Goal: Use online tool/utility: Utilize a website feature to perform a specific function

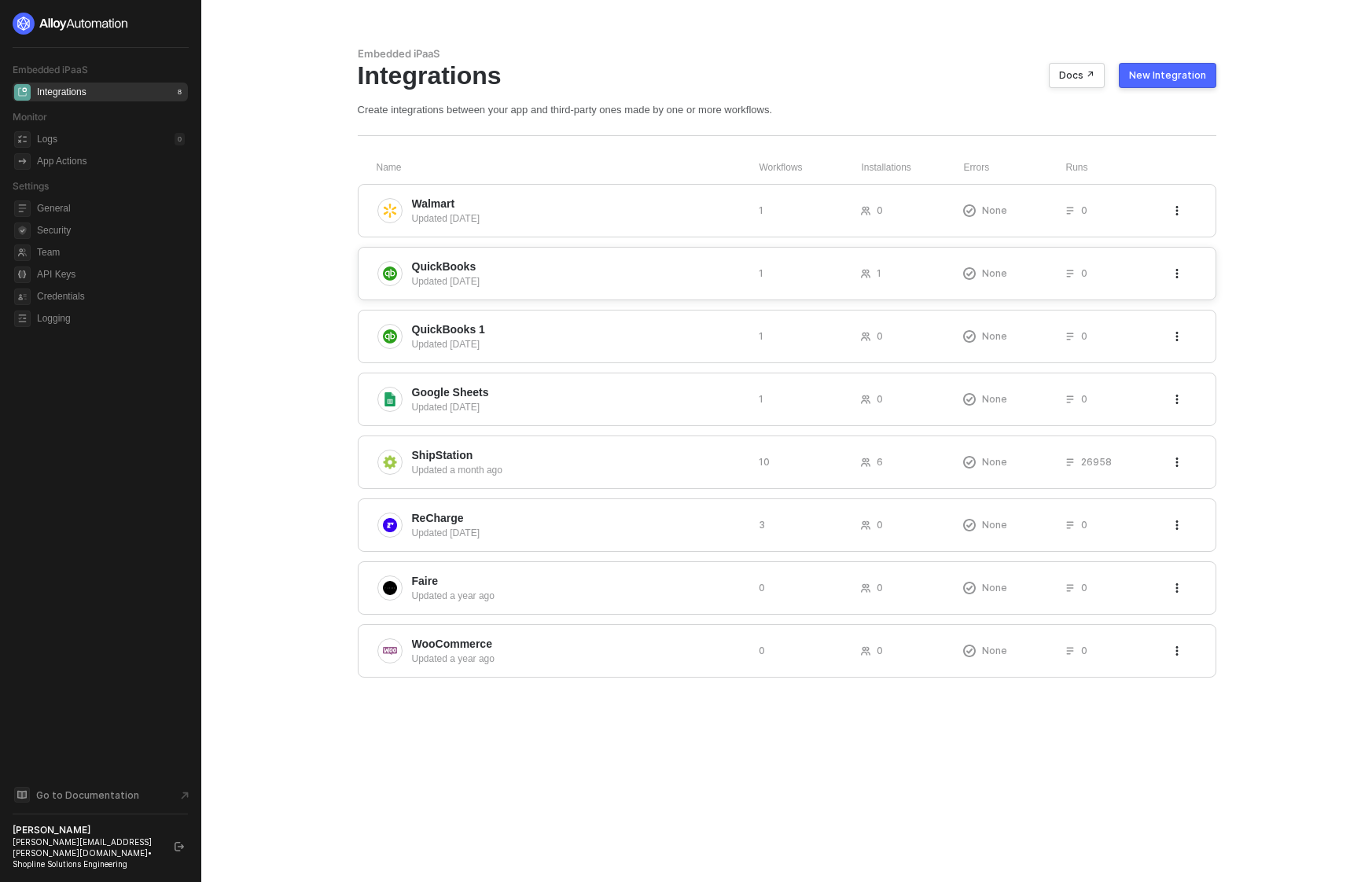
click at [641, 270] on span "QuickBooks" at bounding box center [579, 267] width 334 height 16
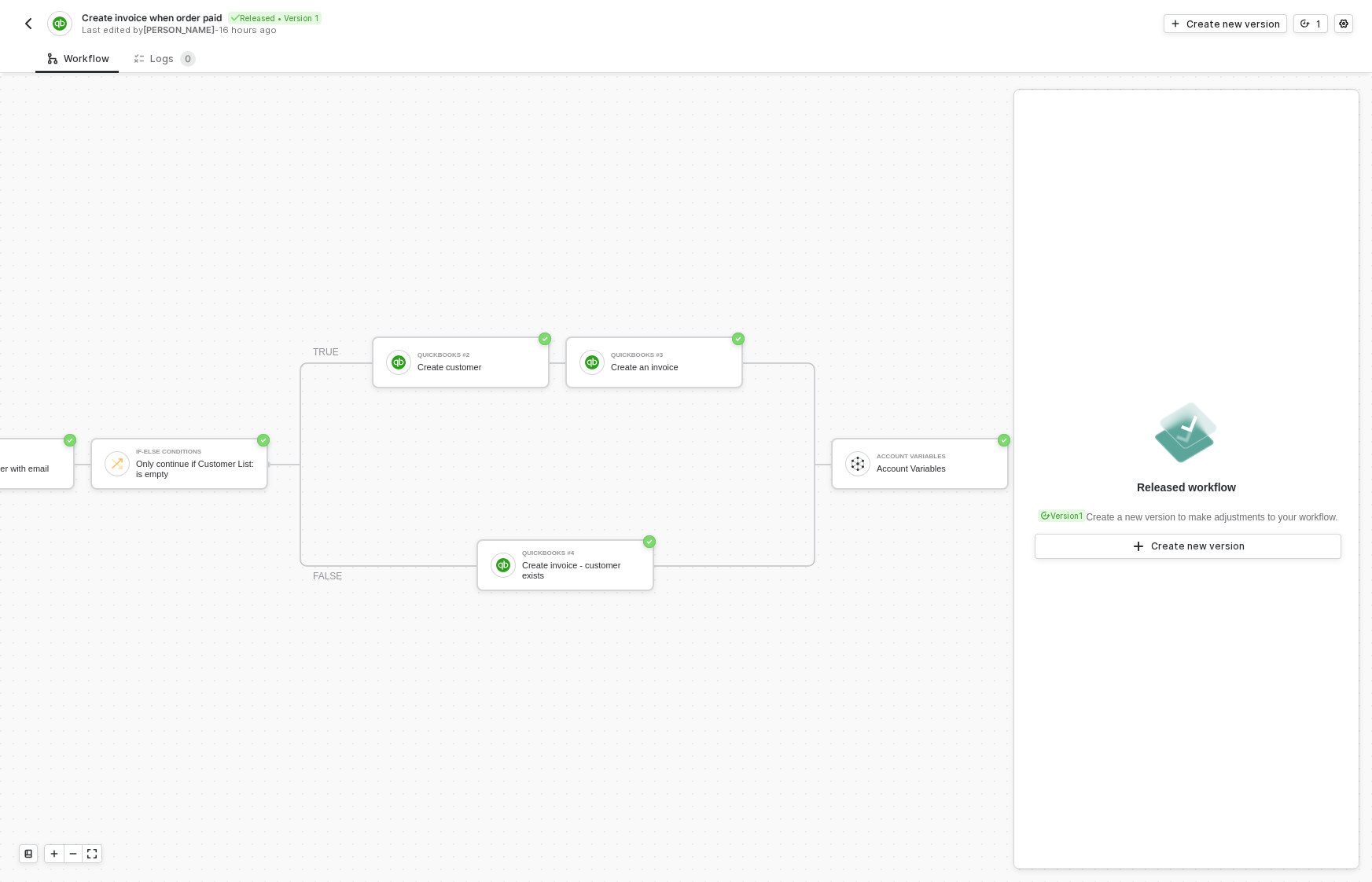
scroll to position [41, 524]
click at [936, 454] on div "Account Variables" at bounding box center [932, 457] width 118 height 6
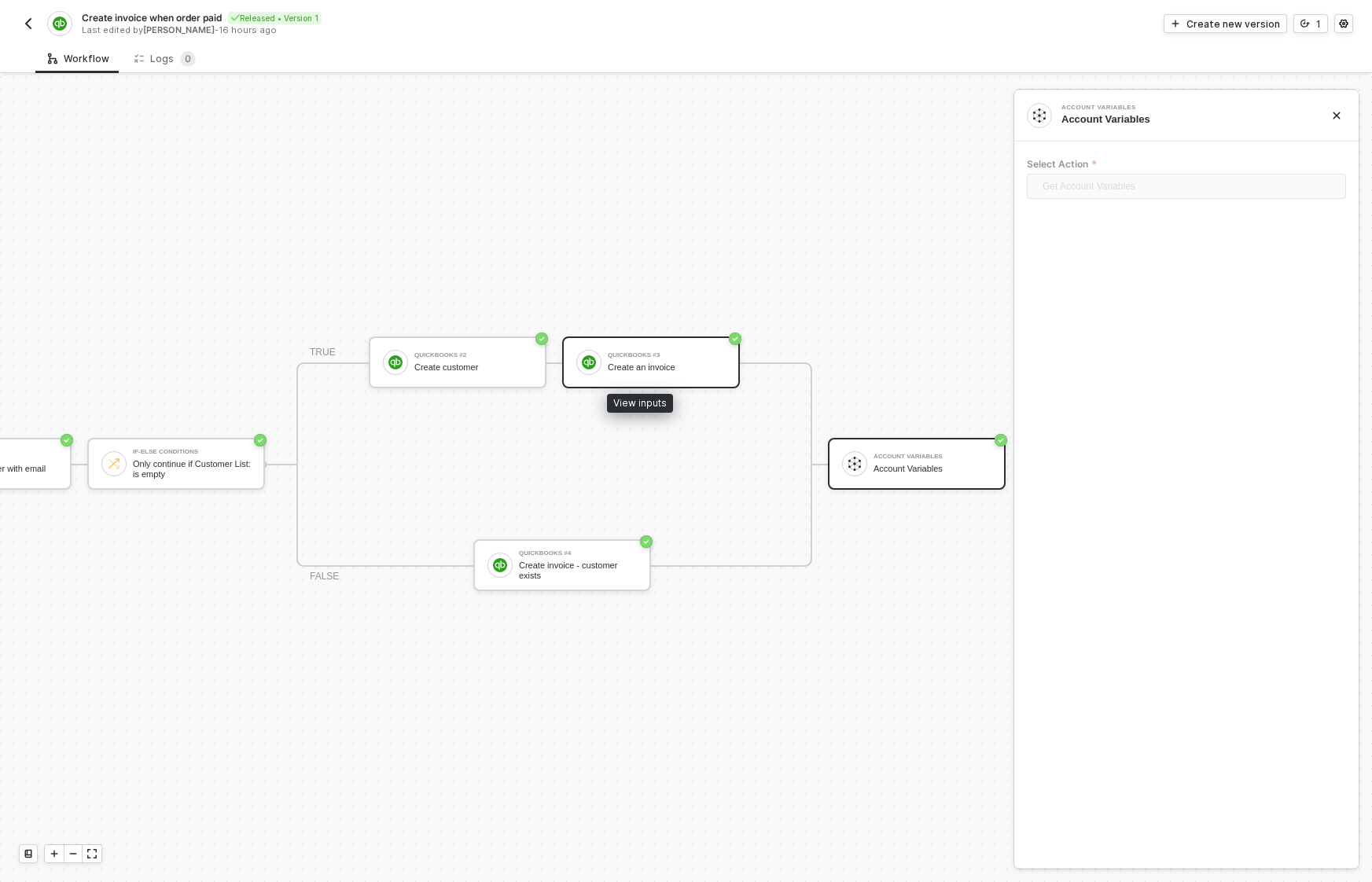
click at [662, 363] on div "Create an invoice" at bounding box center [666, 368] width 118 height 11
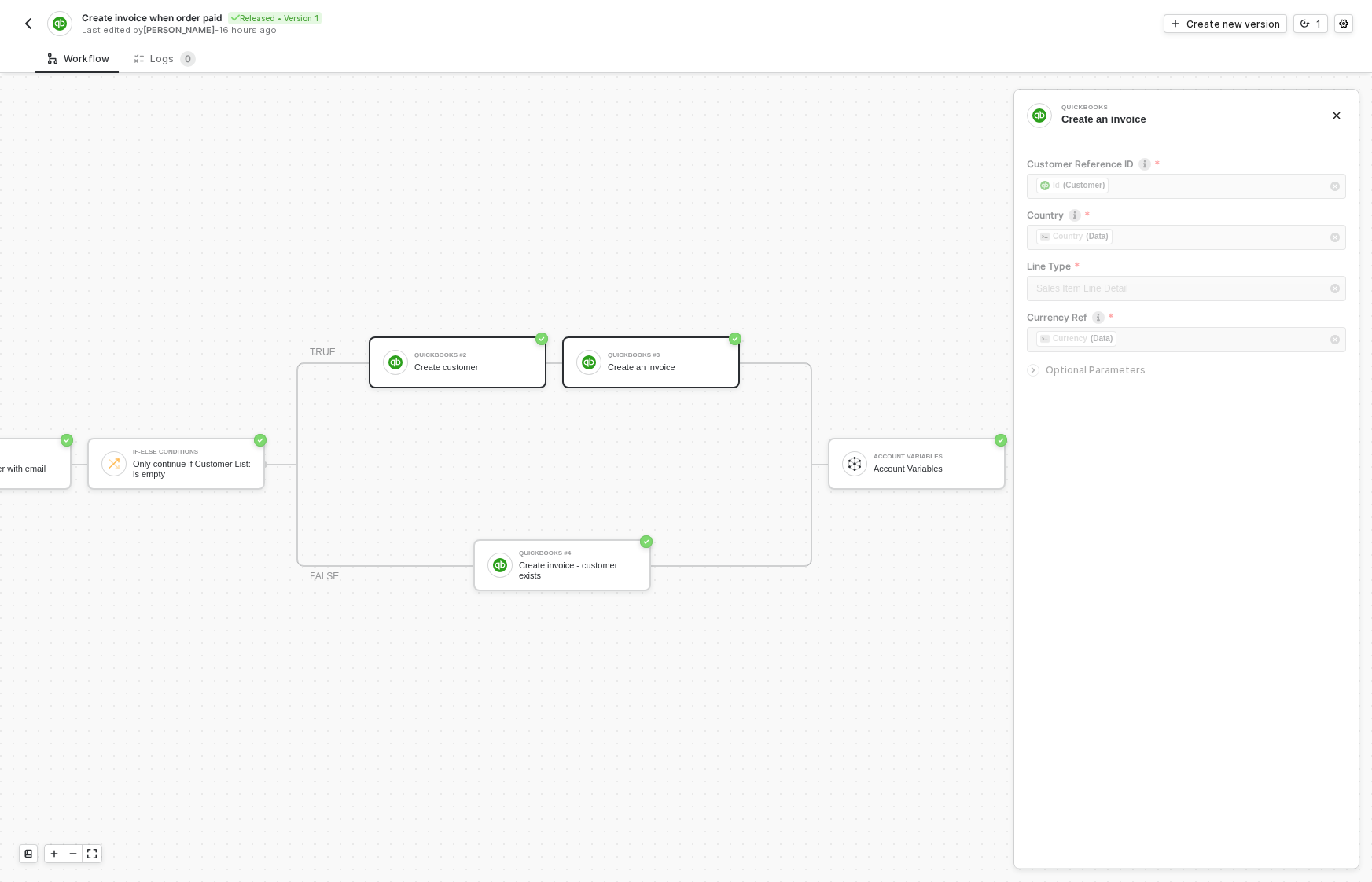
click at [499, 347] on div "QuickBooks #2 Create customer" at bounding box center [473, 363] width 118 height 30
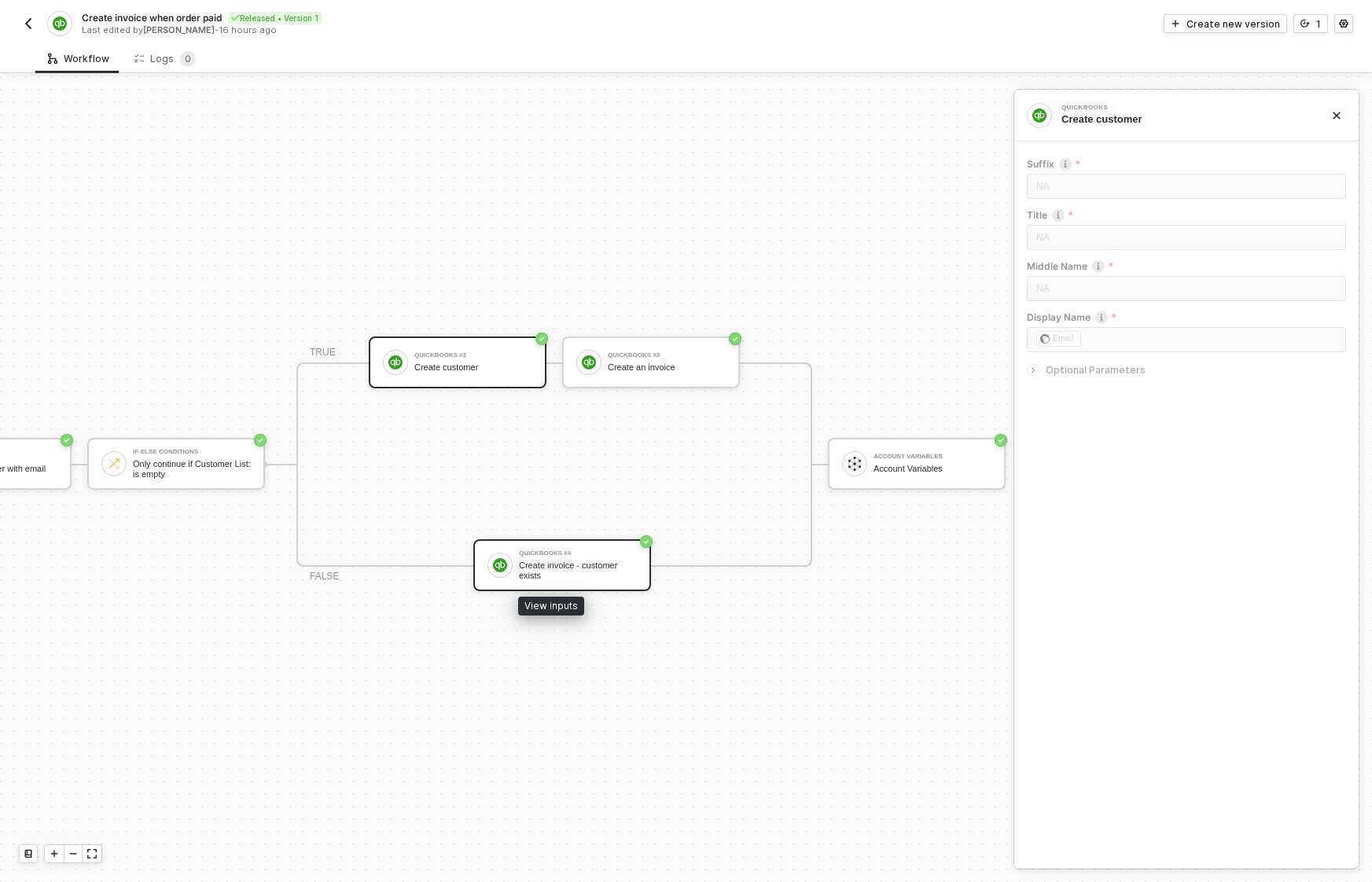
click at [587, 560] on div "Create invoice - customer exists" at bounding box center [577, 570] width 118 height 20
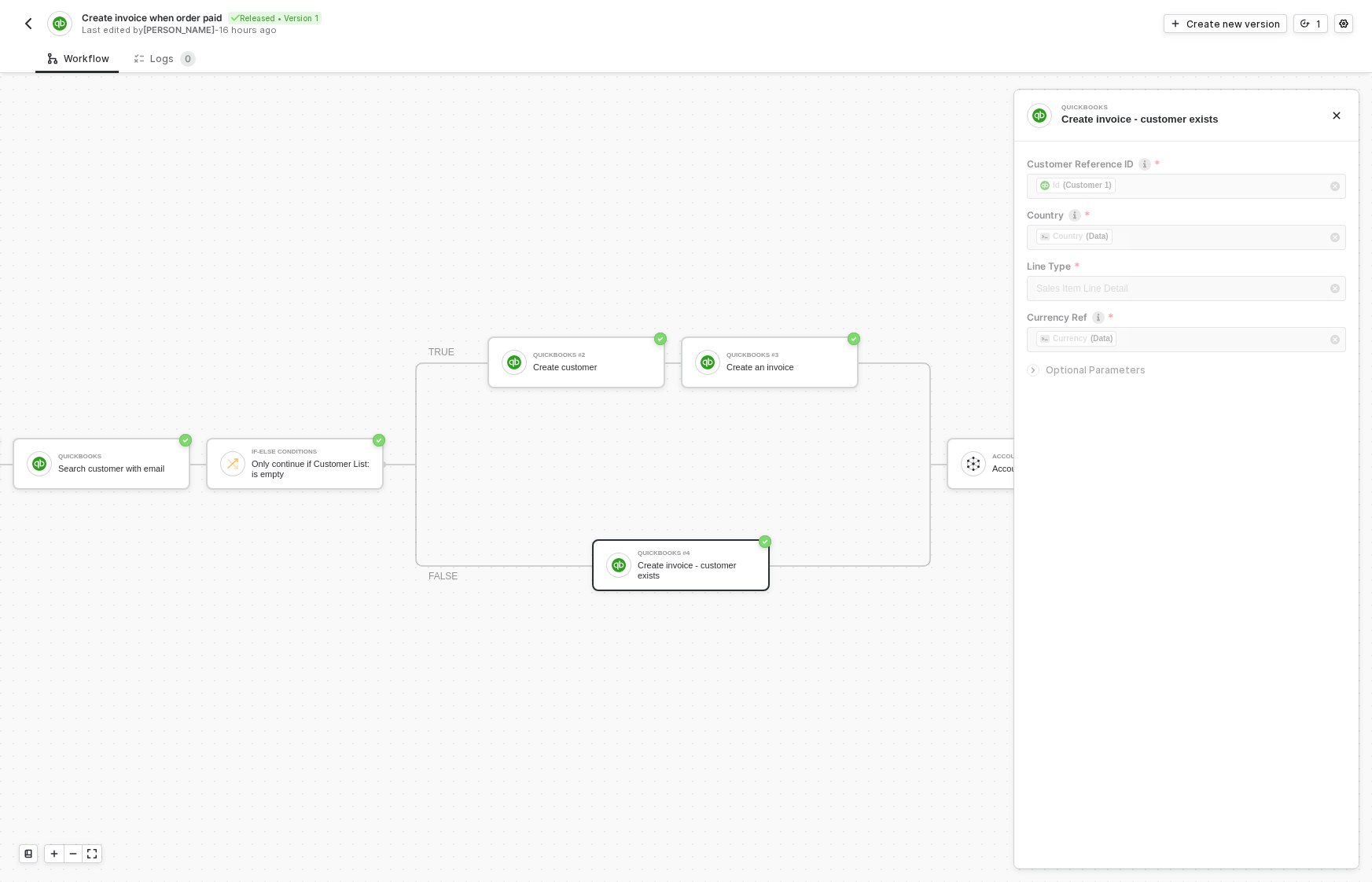
scroll to position [41, 0]
